Goal: Task Accomplishment & Management: Manage account settings

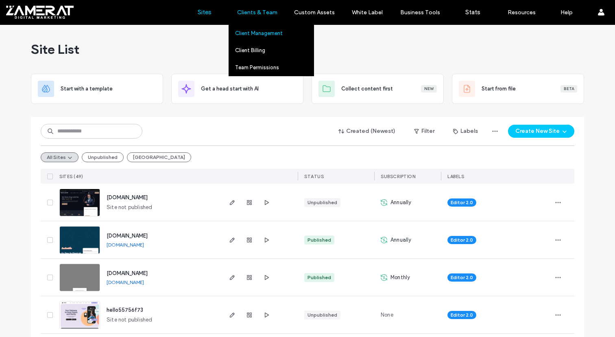
click at [274, 33] on label "Client Management" at bounding box center [259, 33] width 48 height 6
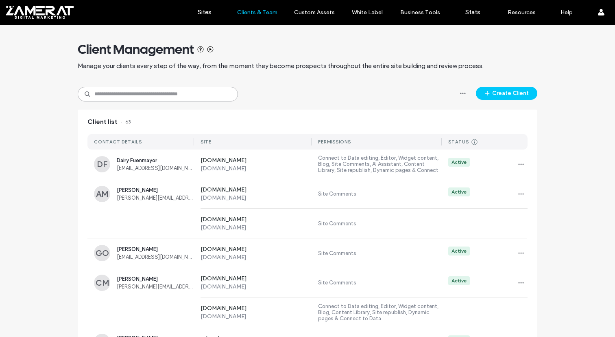
click at [155, 96] on input at bounding box center [158, 94] width 160 height 15
type input "*****"
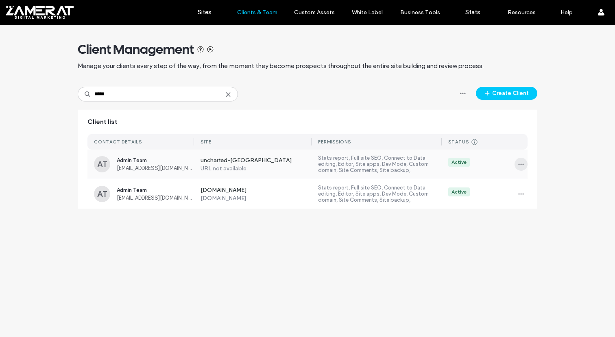
click at [518, 165] on icon "button" at bounding box center [521, 164] width 7 height 7
click at [529, 218] on span at bounding box center [527, 216] width 10 height 9
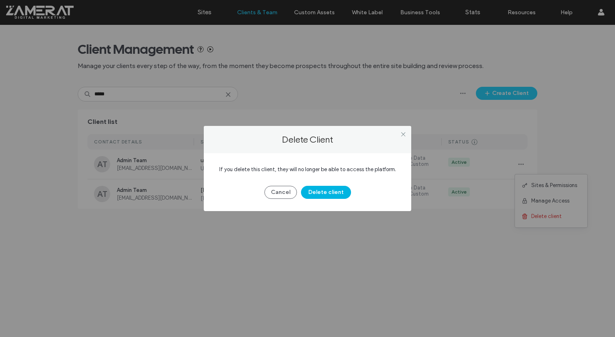
click at [338, 194] on button "Delete client" at bounding box center [326, 192] width 50 height 13
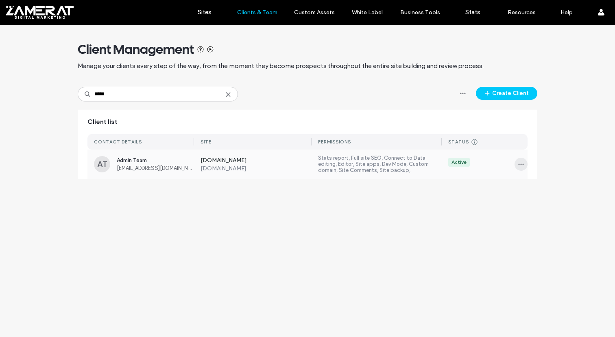
click at [517, 163] on span "button" at bounding box center [521, 163] width 13 height 13
click at [536, 200] on span "Manage Access" at bounding box center [550, 201] width 38 height 8
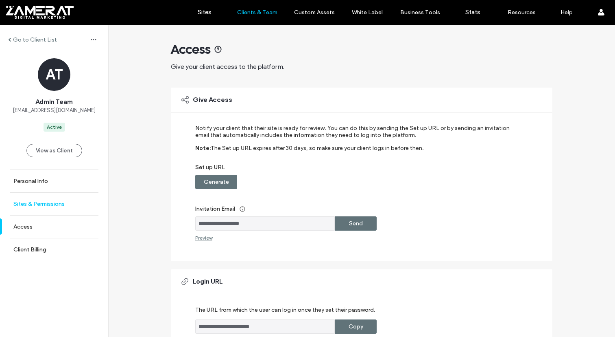
click at [36, 212] on link "Sites & Permissions" at bounding box center [54, 203] width 108 height 22
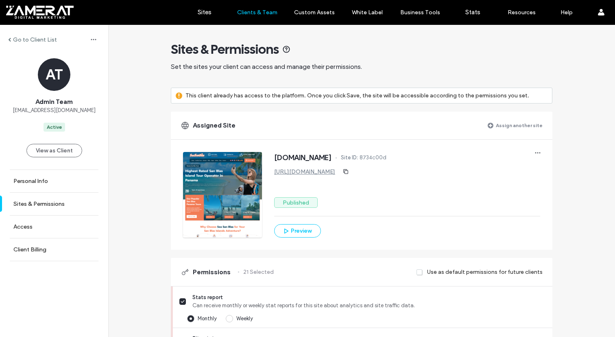
click at [509, 127] on label "Assign another site" at bounding box center [519, 125] width 47 height 14
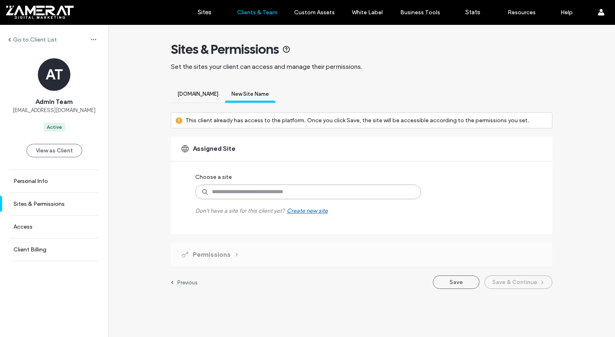
click at [232, 186] on input at bounding box center [308, 191] width 226 height 15
type input "*****"
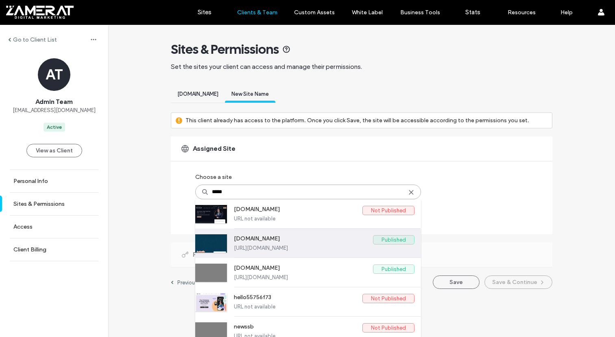
click at [273, 246] on label "[URL][DOMAIN_NAME]" at bounding box center [324, 248] width 181 height 6
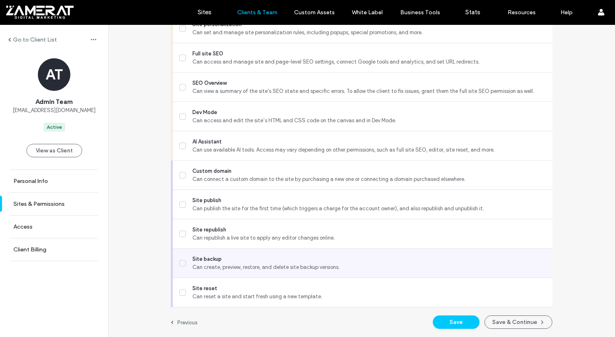
scroll to position [738, 0]
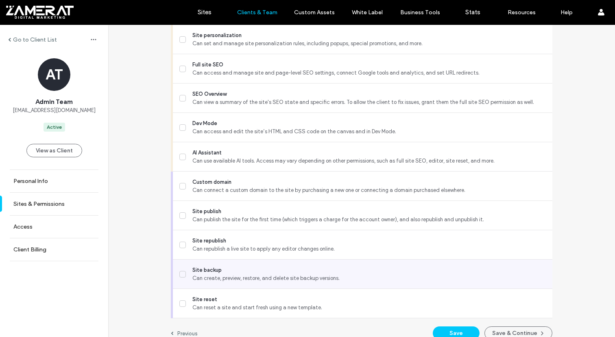
click at [184, 275] on label "Site backup Can create, preview, restore, and delete site backup versions." at bounding box center [362, 274] width 367 height 16
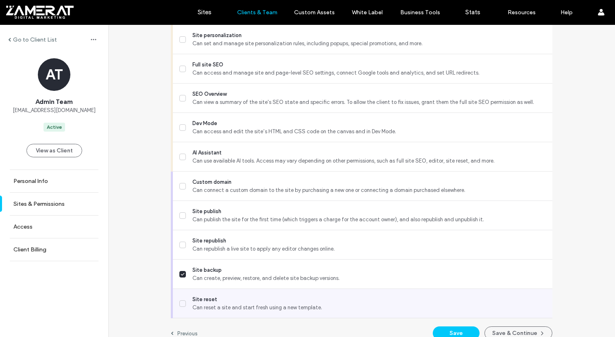
click at [180, 300] on span at bounding box center [182, 303] width 7 height 7
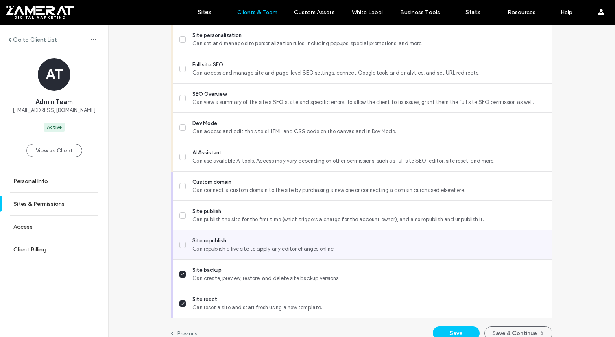
click at [184, 236] on label "Site republish Can republish a live site to apply any editor changes online." at bounding box center [362, 244] width 367 height 16
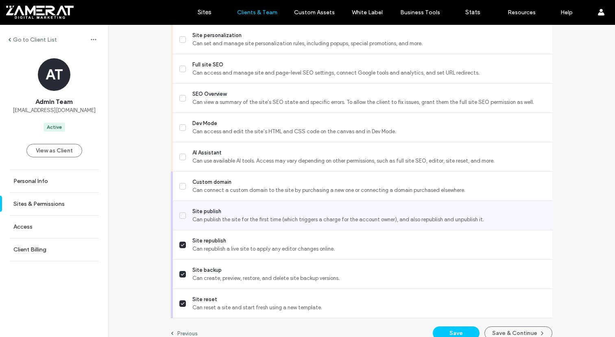
click at [187, 212] on label "Site publish Can publish the site for the first time (which triggers a charge f…" at bounding box center [362, 215] width 367 height 16
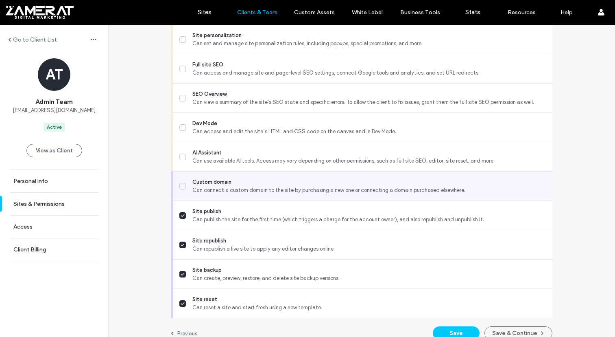
click at [192, 179] on span "Custom domain" at bounding box center [369, 182] width 354 height 8
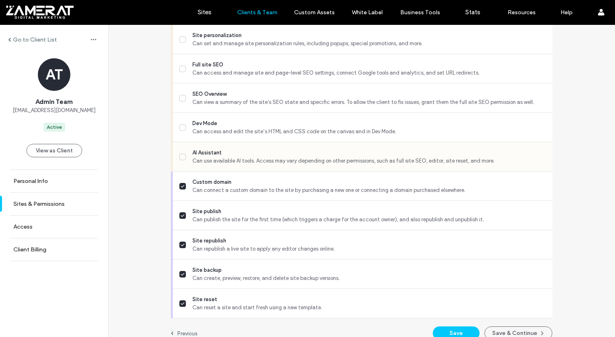
click at [198, 146] on div "AI Assistant Can use available AI tools. Access may vary depending on other per…" at bounding box center [365, 156] width 373 height 29
click at [203, 111] on div "SEO Overview Can view a summary of the site's SEO state and specific errors. To…" at bounding box center [365, 97] width 373 height 29
click at [183, 158] on span at bounding box center [182, 156] width 7 height 7
click at [176, 125] on div "Dev Mode Can access and edit the site’s HTML and CSS code on the canvas and in …" at bounding box center [363, 127] width 380 height 29
click at [181, 105] on label "SEO Overview Can view a summary of the site's SEO state and specific errors. To…" at bounding box center [362, 98] width 367 height 16
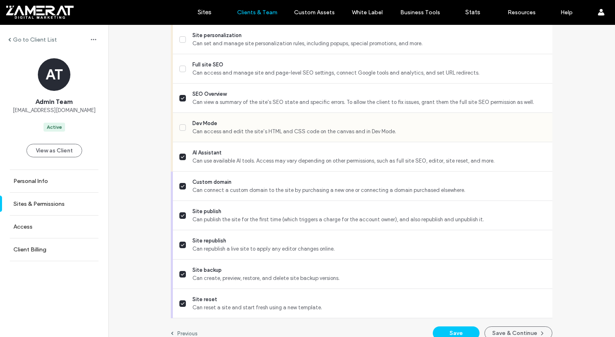
click at [181, 126] on icon at bounding box center [183, 127] width 4 height 3
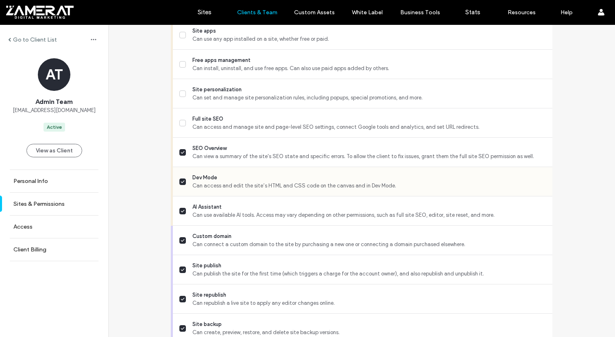
scroll to position [667, 0]
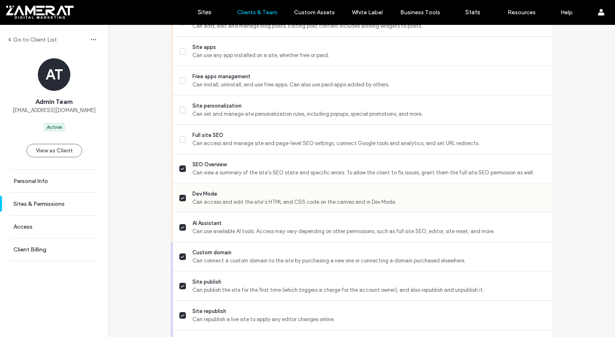
click at [179, 126] on div "Full site SEO Can access and manage site and page-level SEO settings, connect G…" at bounding box center [365, 139] width 373 height 29
click at [179, 136] on span at bounding box center [182, 139] width 7 height 7
click at [179, 118] on div "Site personalization Can set and manage site personalization rules, including p…" at bounding box center [365, 109] width 373 height 29
click at [179, 104] on label "Site personalization Can set and manage site personalization rules, including p…" at bounding box center [362, 110] width 367 height 16
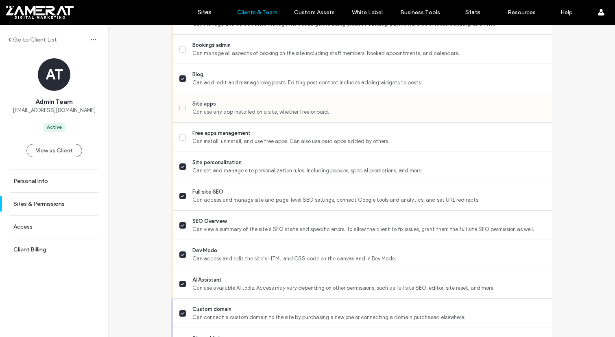
scroll to position [603, 0]
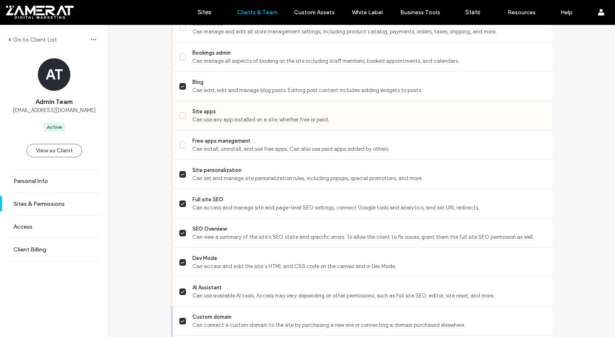
click at [179, 111] on label "Site apps Can use any app installed on a site, whether free or paid." at bounding box center [362, 115] width 367 height 16
click at [179, 126] on div "Site apps Can use any app installed on a site, whether free or paid." at bounding box center [365, 115] width 373 height 29
click at [181, 144] on icon at bounding box center [183, 144] width 4 height 3
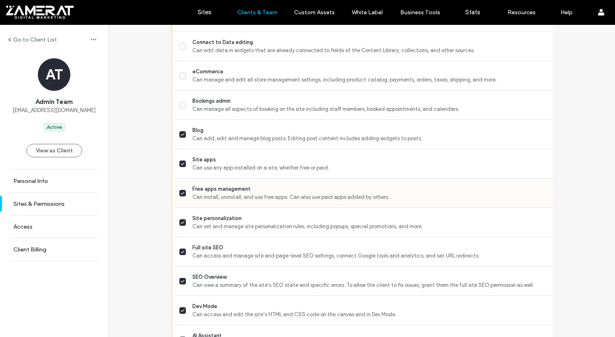
scroll to position [533, 0]
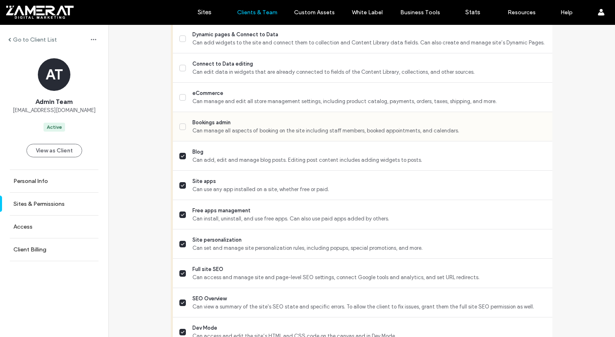
click at [183, 119] on label "Bookings admin Can manage all aspects of booking on the site including staff me…" at bounding box center [362, 126] width 367 height 16
click at [179, 102] on label "eCommerce Can manage and edit all store management settings, including product …" at bounding box center [362, 97] width 367 height 16
click at [181, 68] on icon at bounding box center [182, 68] width 3 height 2
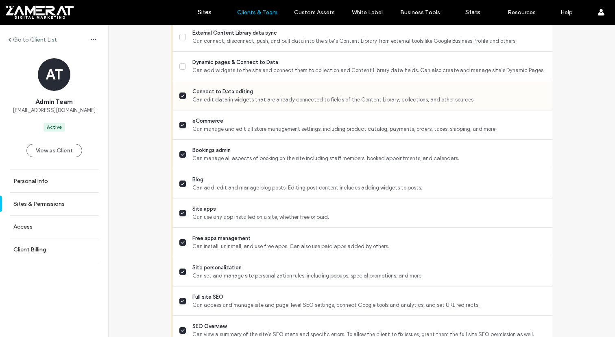
scroll to position [453, 0]
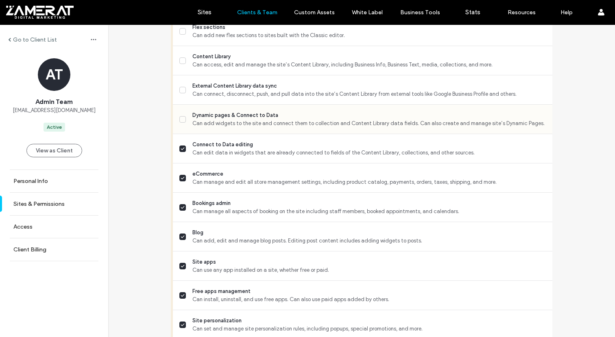
click at [181, 119] on icon at bounding box center [183, 119] width 4 height 3
click at [181, 90] on icon at bounding box center [183, 89] width 4 height 3
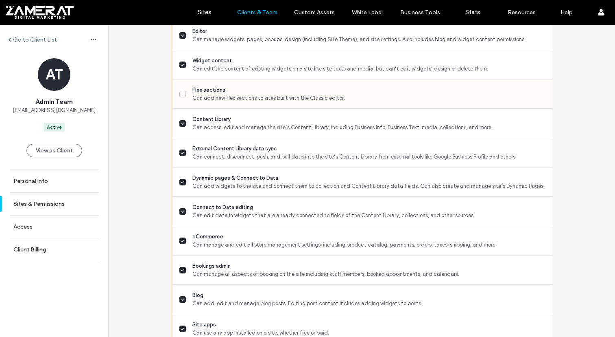
click at [179, 101] on label "Flex sections Can add new flex sections to sites built with the Classic editor." at bounding box center [362, 94] width 367 height 16
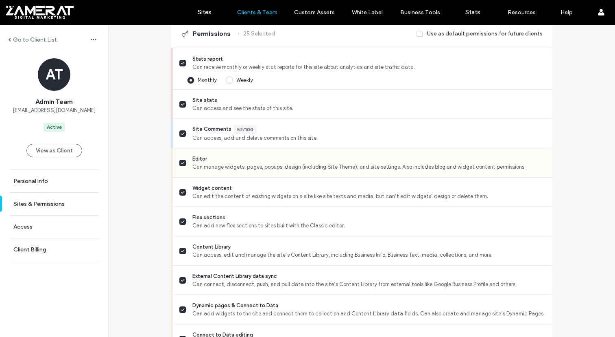
scroll to position [255, 0]
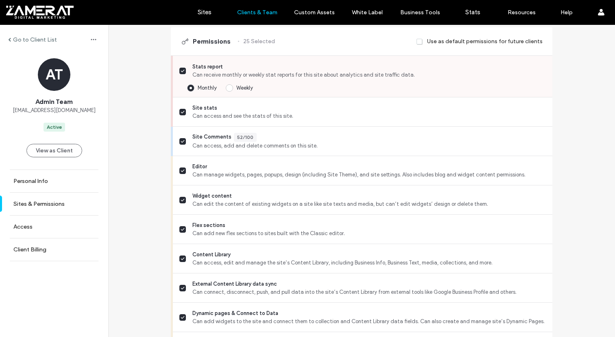
click at [182, 70] on span at bounding box center [182, 71] width 7 height 7
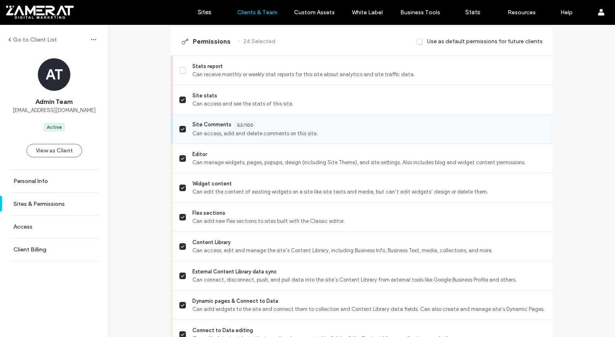
scroll to position [737, 0]
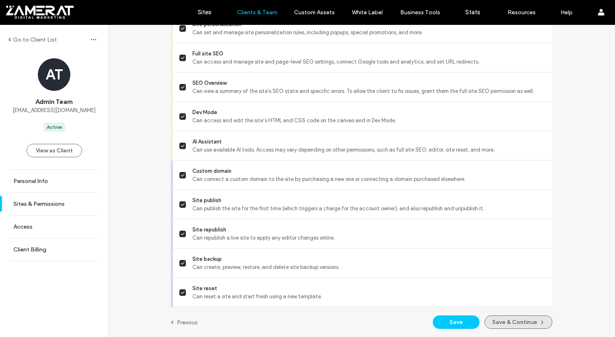
click at [511, 321] on button "Save & Continue" at bounding box center [519, 321] width 68 height 13
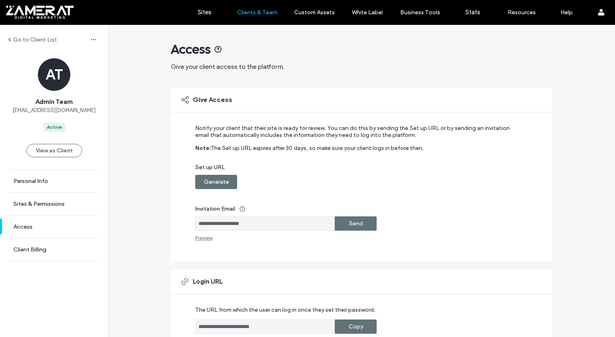
scroll to position [129, 0]
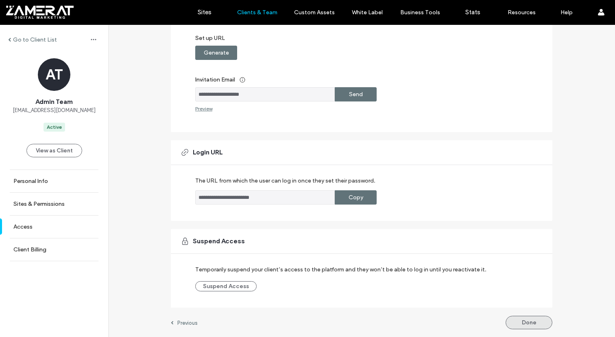
click at [531, 321] on button "Done" at bounding box center [529, 321] width 47 height 13
